Goal: Transaction & Acquisition: Purchase product/service

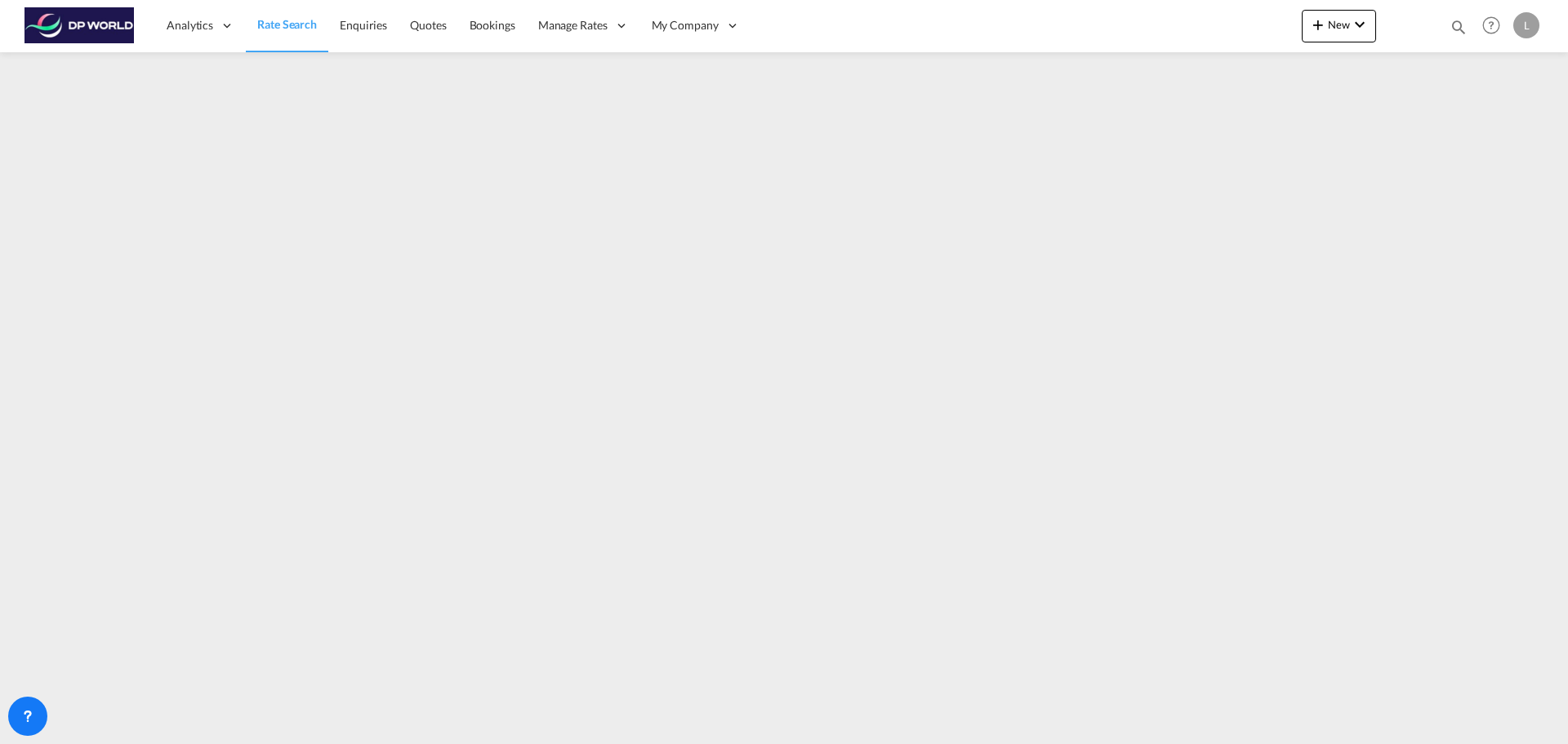
click at [273, 26] on span "Rate Search" at bounding box center [287, 24] width 60 height 14
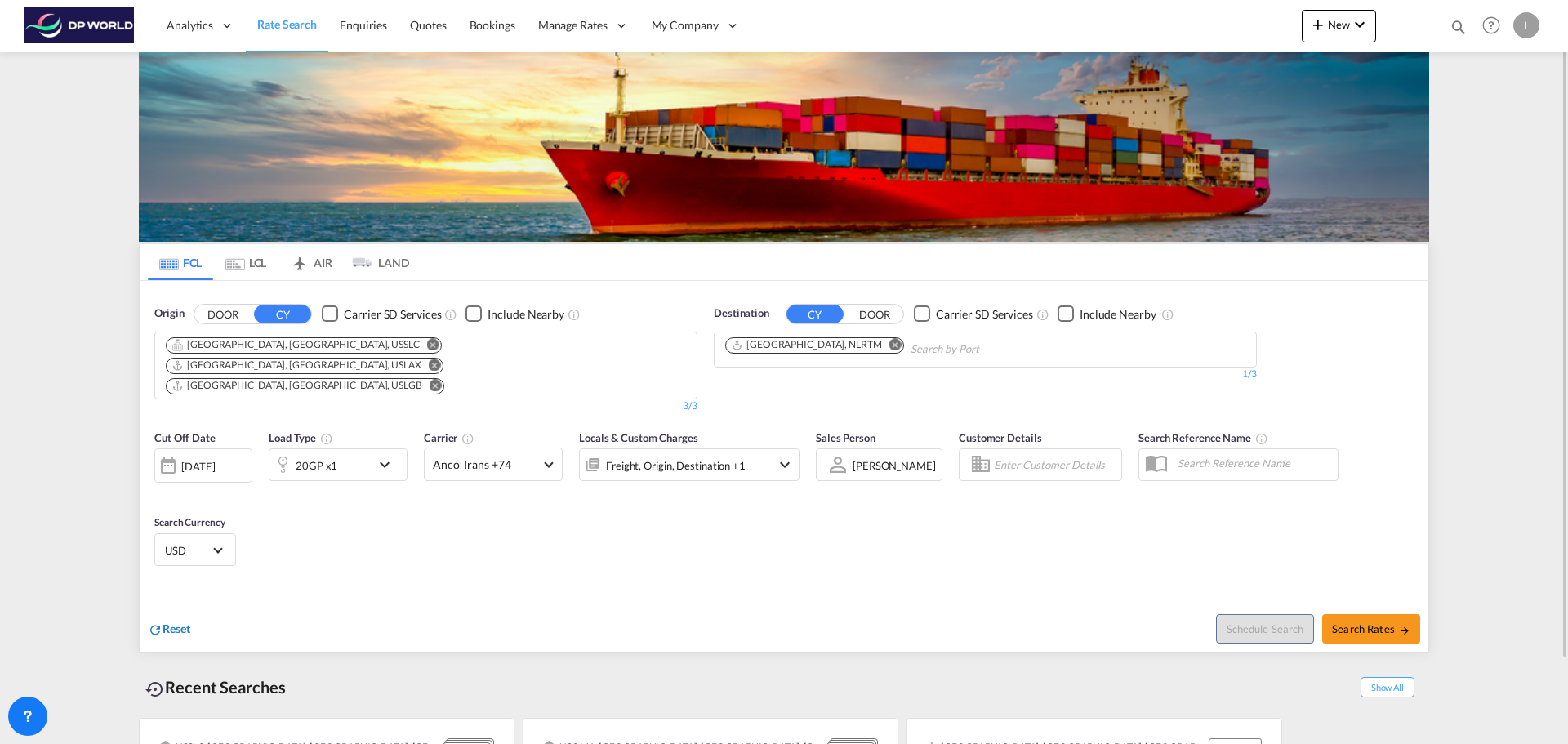
click at [164, 622] on span "Reset" at bounding box center [176, 629] width 28 height 14
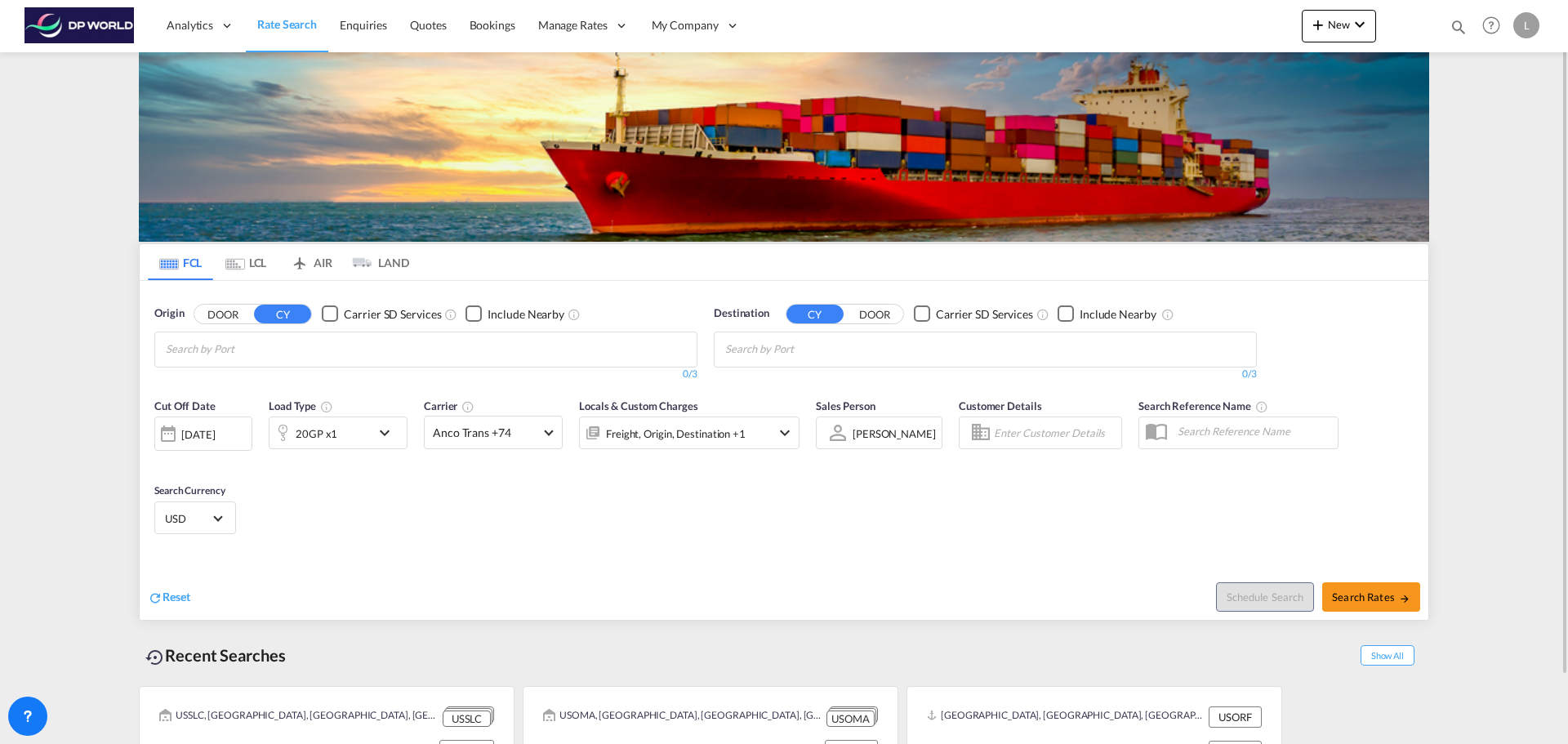
click at [265, 352] on input "Chips input." at bounding box center [243, 350] width 155 height 26
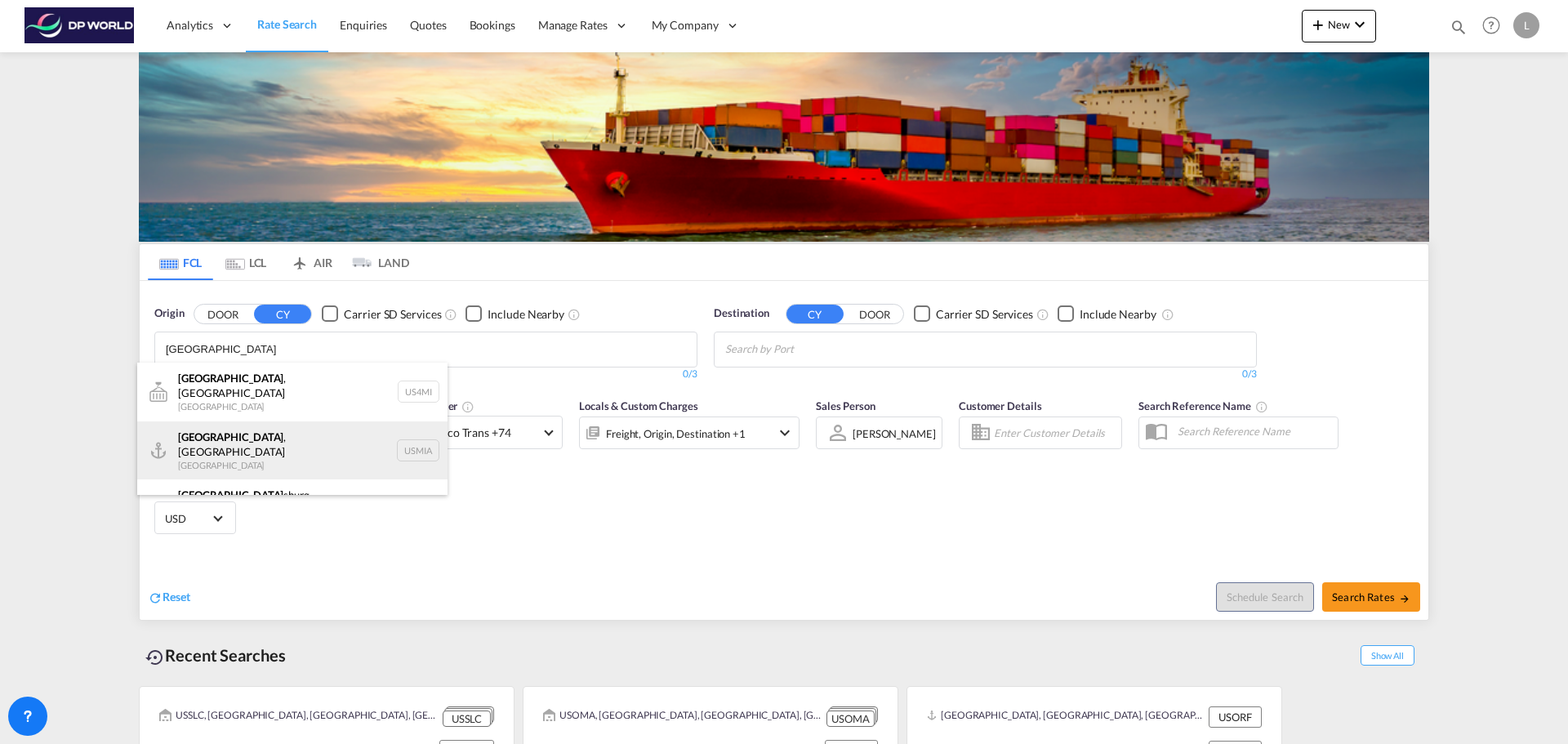
type input "[GEOGRAPHIC_DATA]"
drag, startPoint x: 232, startPoint y: 442, endPoint x: 282, endPoint y: 360, distance: 96.0
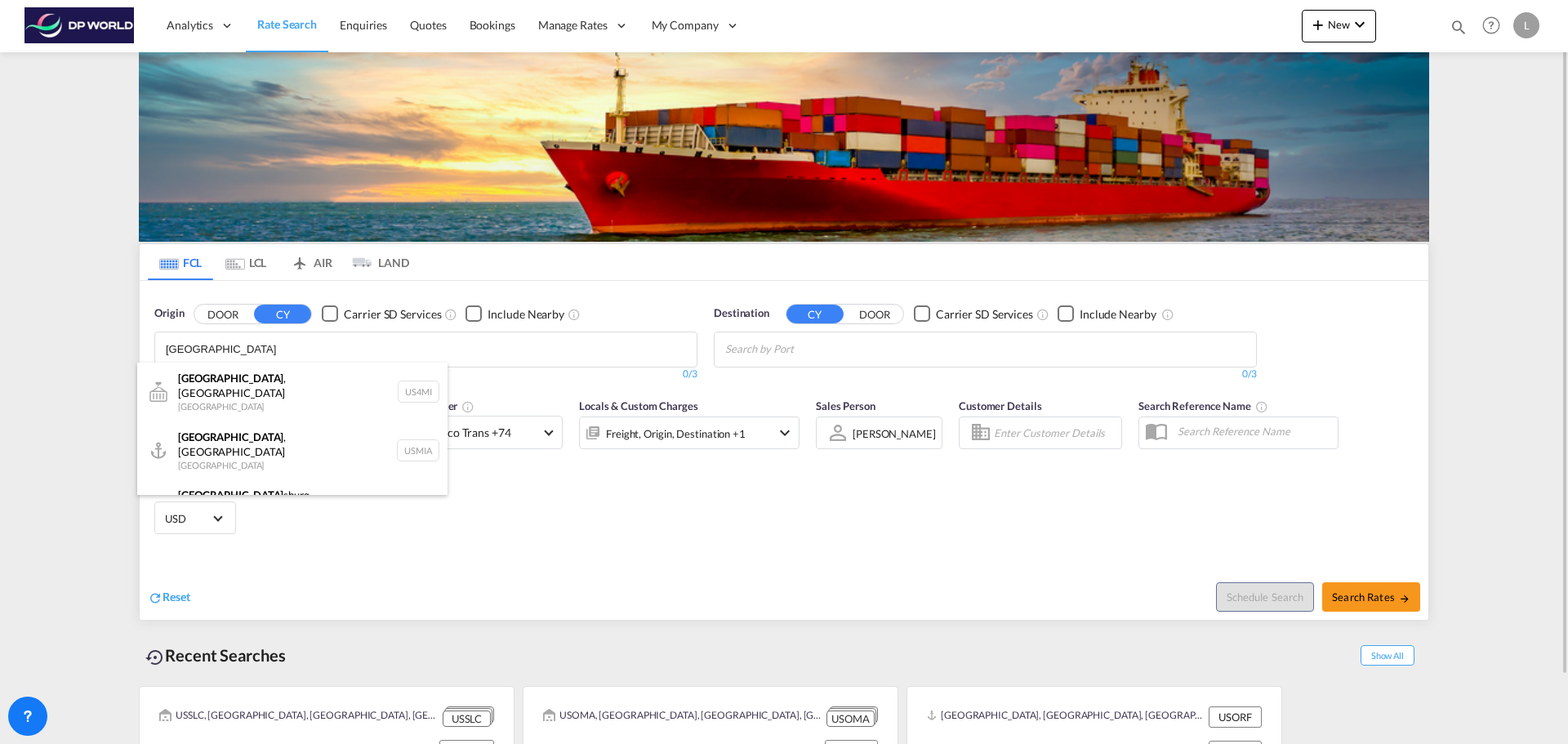
click at [232, 441] on div "[GEOGRAPHIC_DATA] , [GEOGRAPHIC_DATA] [GEOGRAPHIC_DATA] USMIA" at bounding box center [292, 451] width 310 height 59
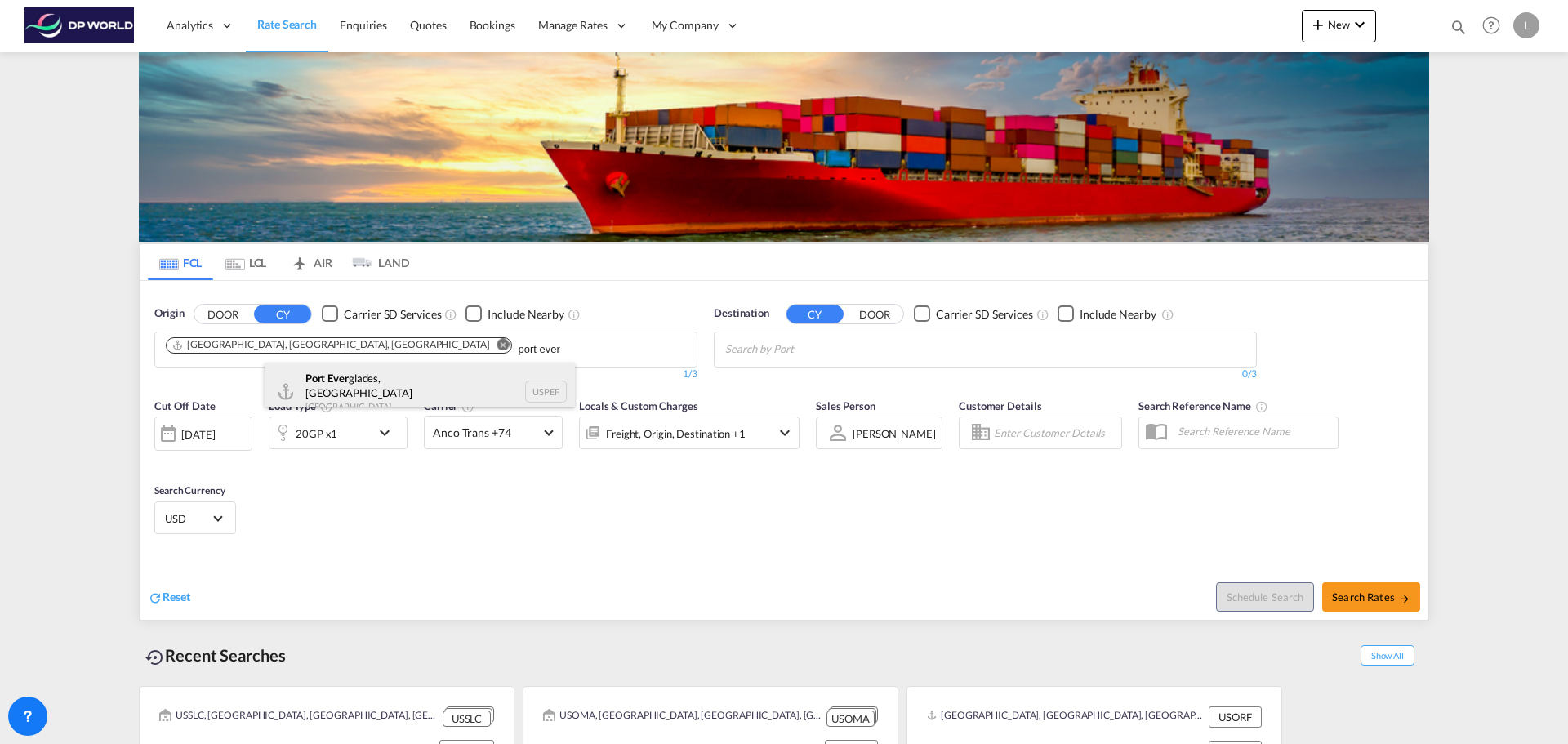
type input "port ever"
drag, startPoint x: 357, startPoint y: 378, endPoint x: 559, endPoint y: 378, distance: 202.0
click at [357, 378] on div "[GEOGRAPHIC_DATA], [GEOGRAPHIC_DATA] [GEOGRAPHIC_DATA] USPEF" at bounding box center [419, 392] width 310 height 59
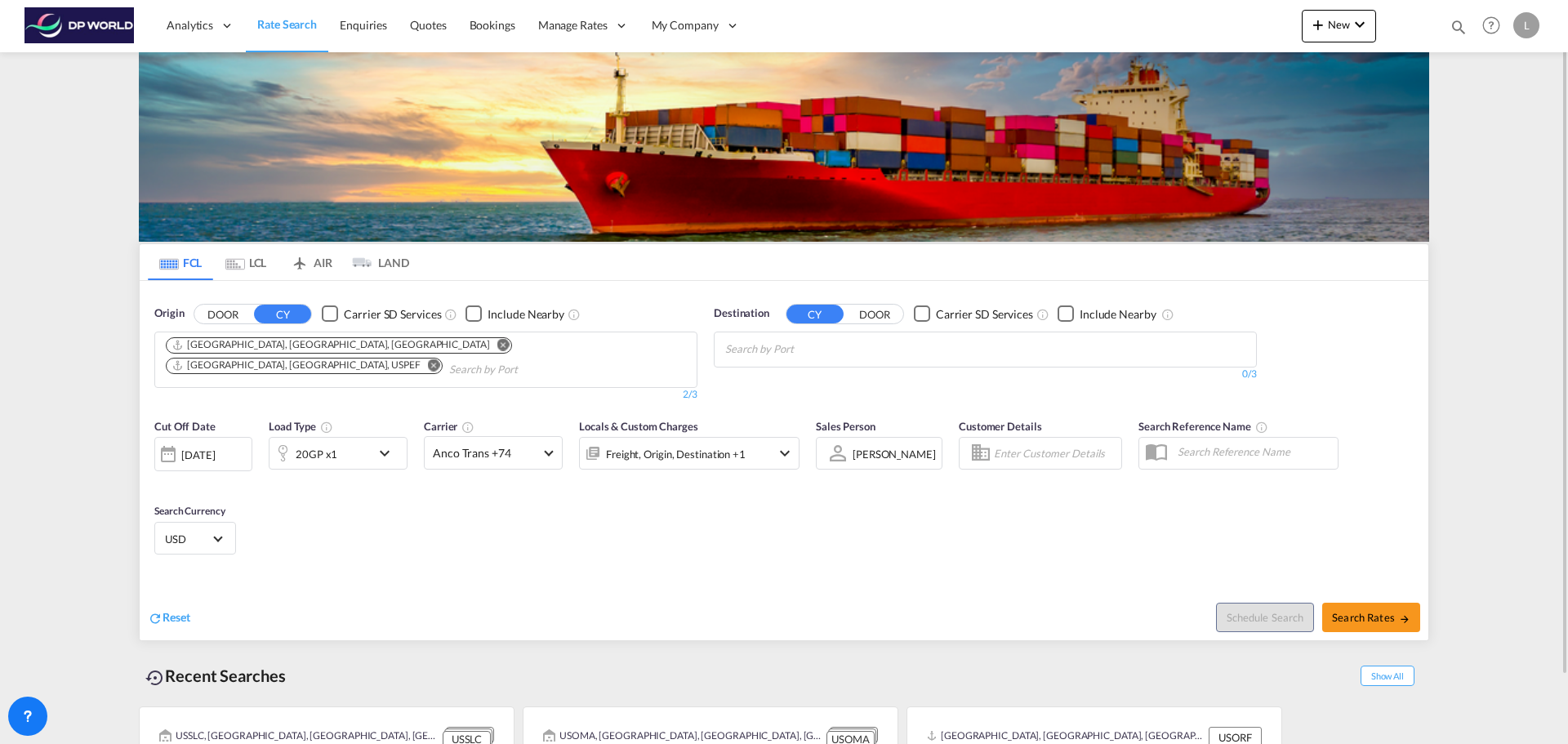
click at [916, 348] on md-chips at bounding box center [985, 350] width 542 height 35
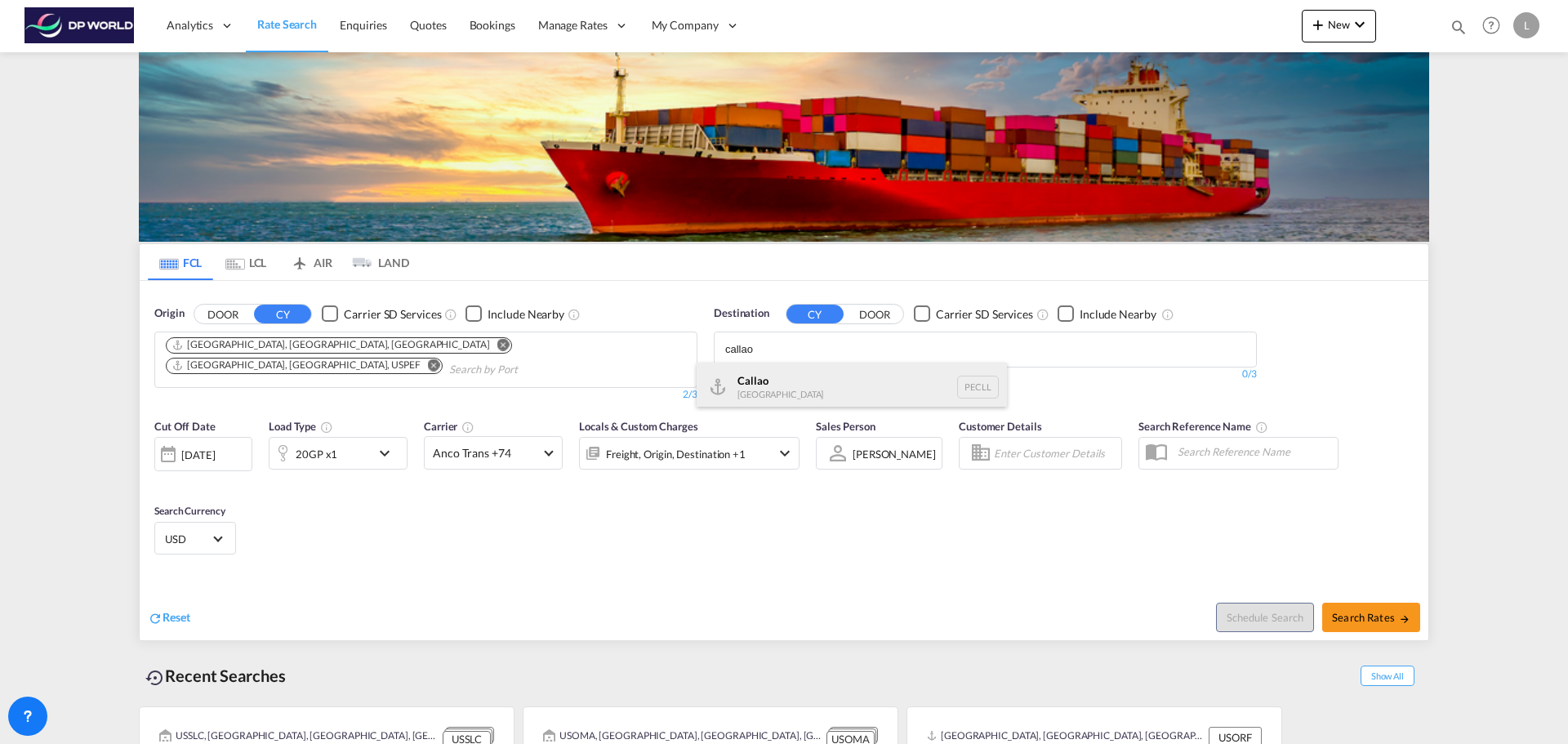
type input "callao"
click at [764, 375] on div "Callao [GEOGRAPHIC_DATA] PECLL" at bounding box center [851, 387] width 310 height 49
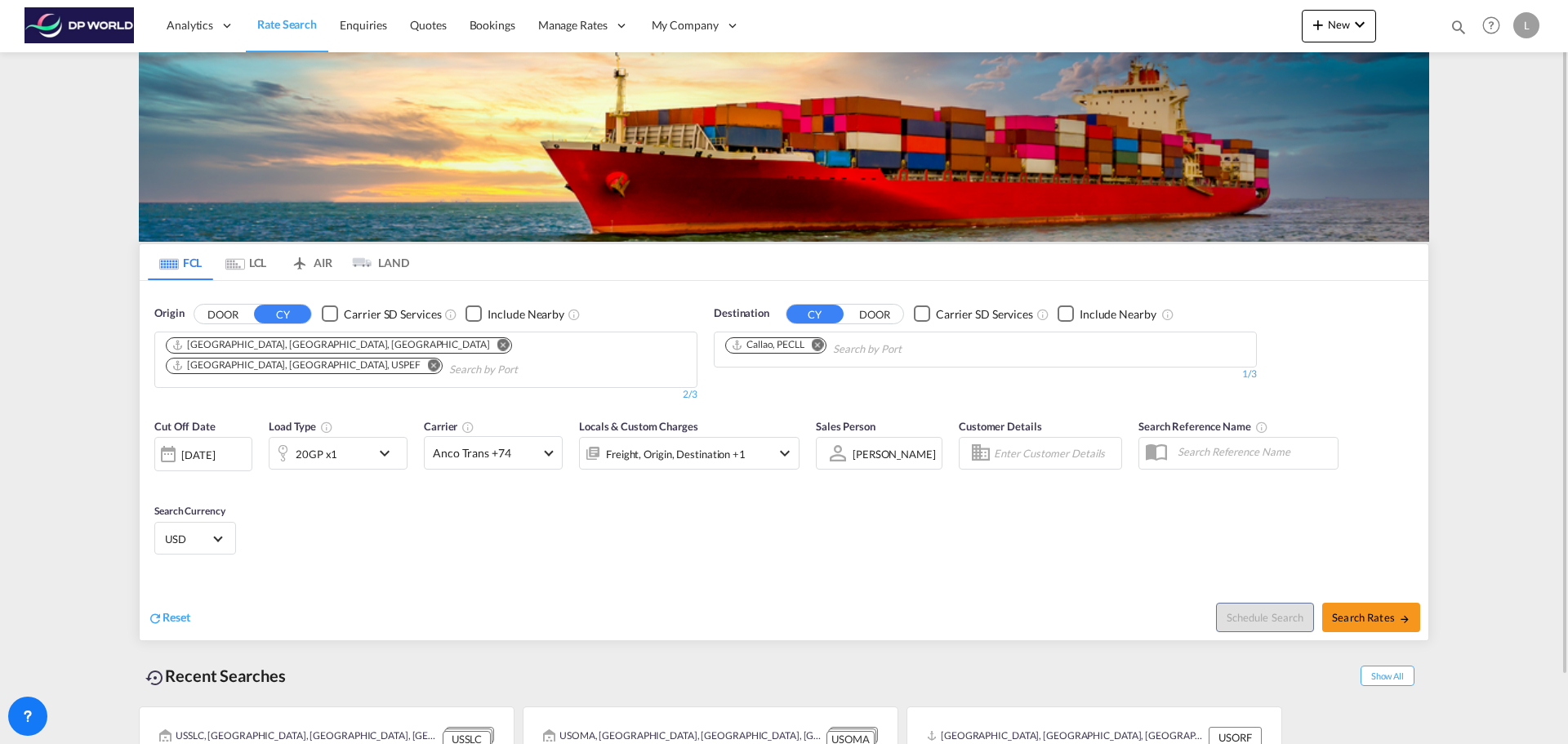
click at [392, 444] on md-icon "icon-chevron-down" at bounding box center [389, 453] width 28 height 20
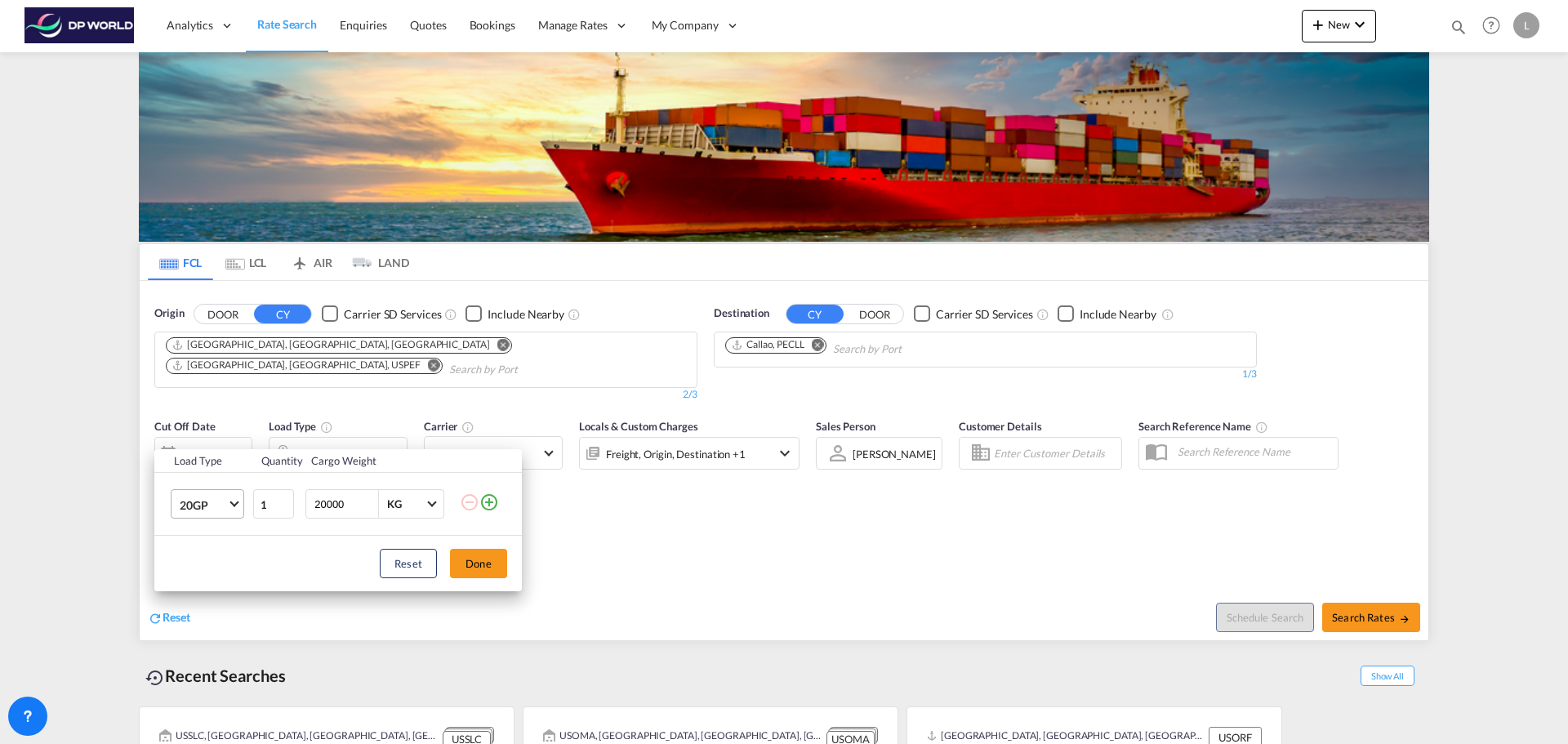
click at [234, 504] on span "Choose: \a20GP" at bounding box center [234, 503] width 9 height 9
click at [227, 658] on md-option "40HR" at bounding box center [222, 658] width 111 height 39
click at [471, 566] on button "Done" at bounding box center [478, 563] width 57 height 30
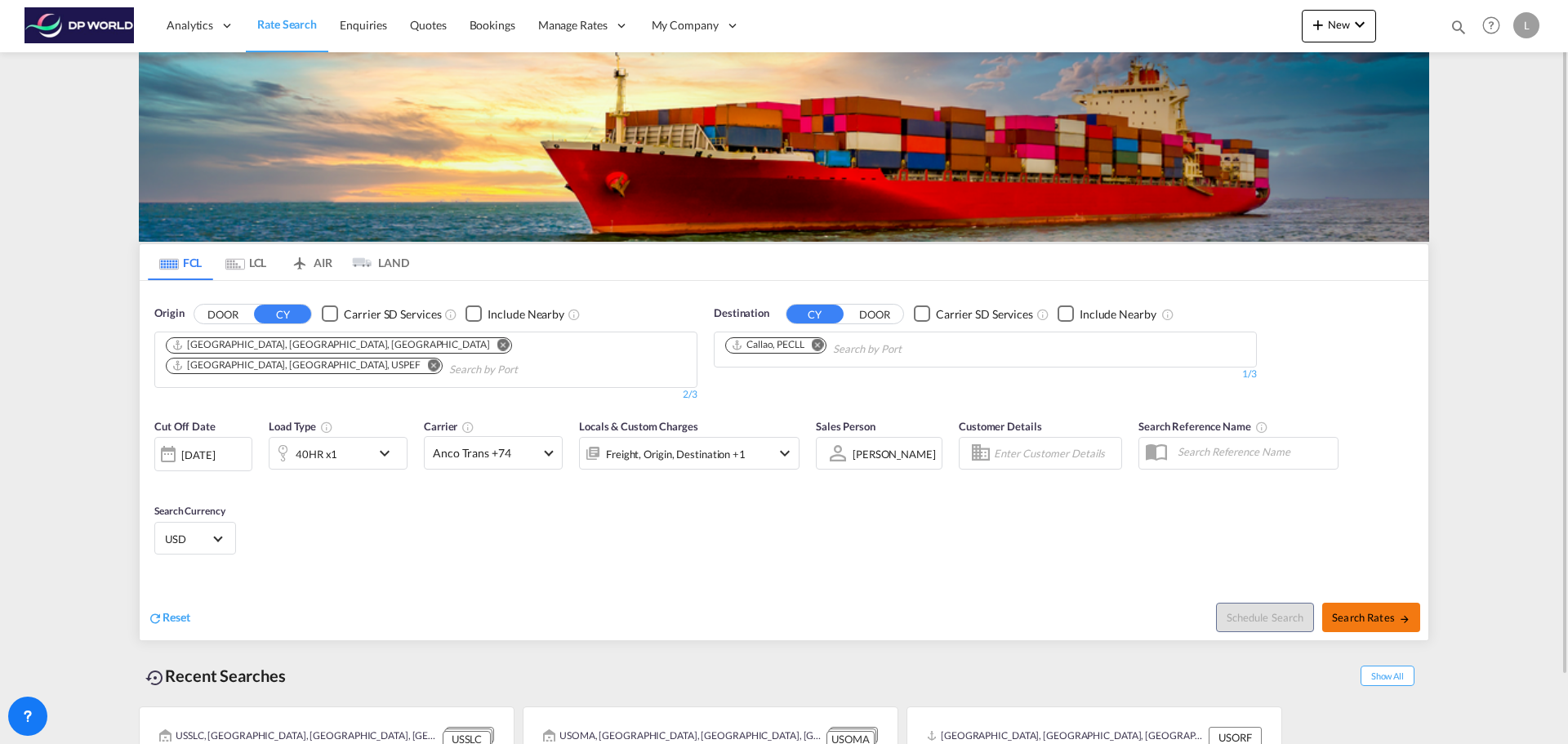
click at [1351, 611] on span "Search Rates" at bounding box center [1371, 617] width 78 height 13
type input "USMIA,USPEF to PECLL / [DATE]"
